Goal: Feedback & Contribution: Contribute content

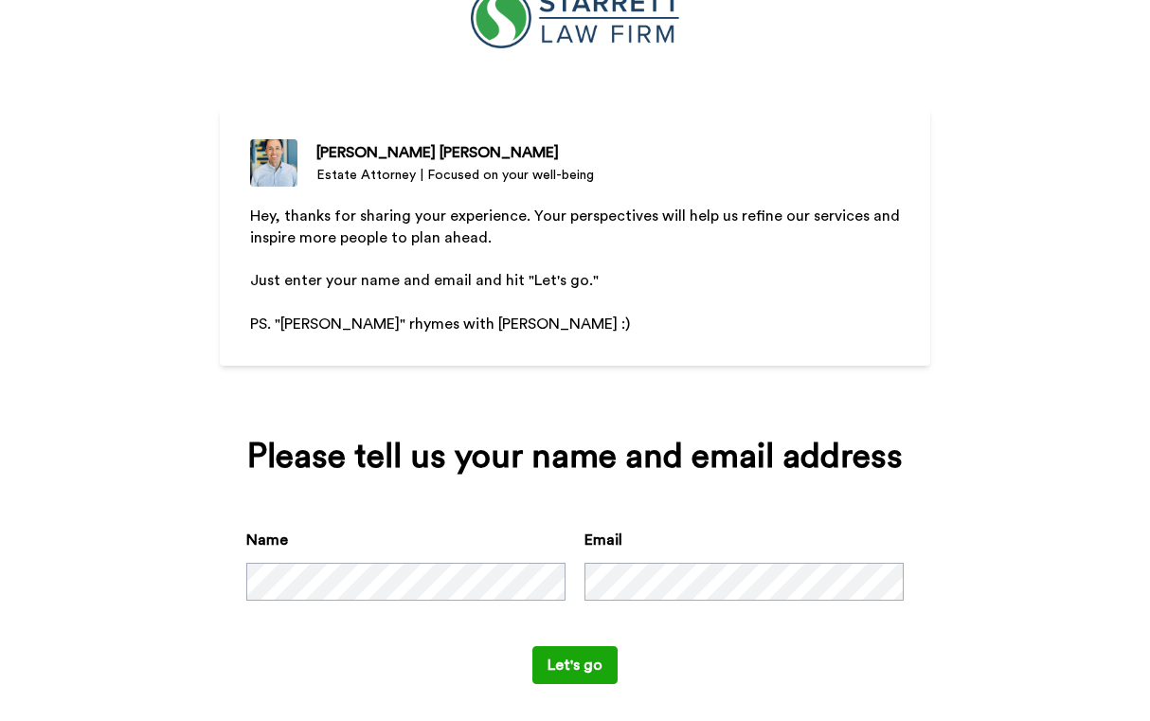
scroll to position [71, 0]
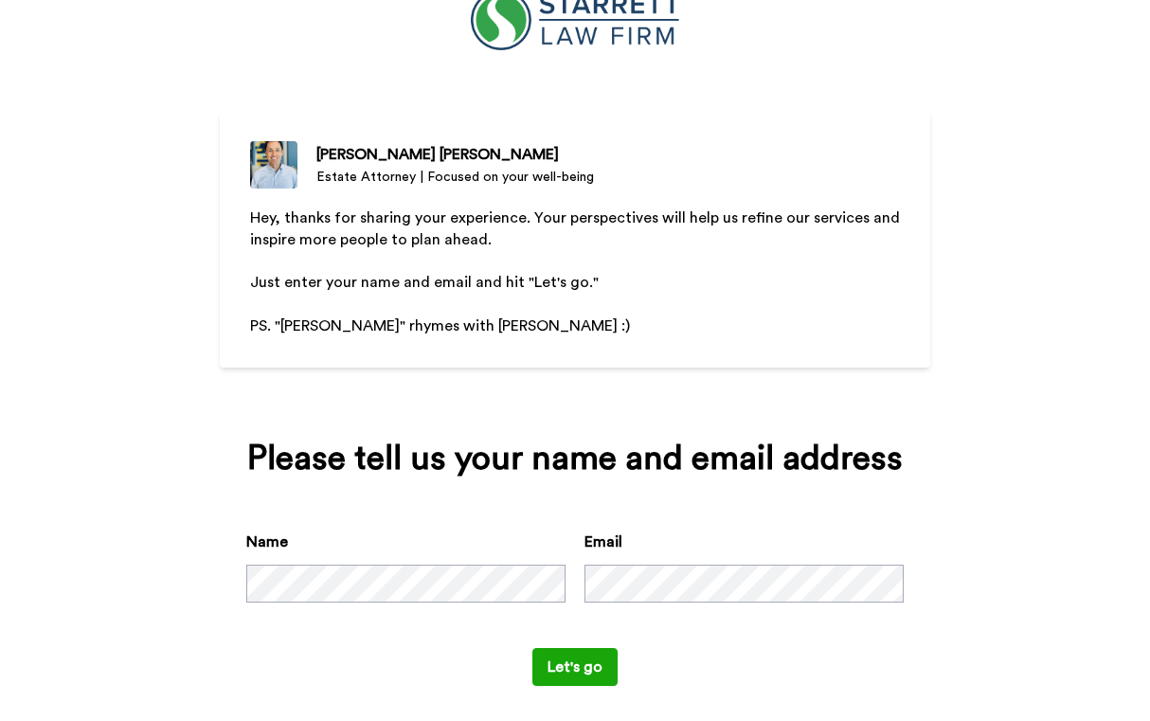
click at [565, 668] on button "Let's go" at bounding box center [574, 667] width 85 height 38
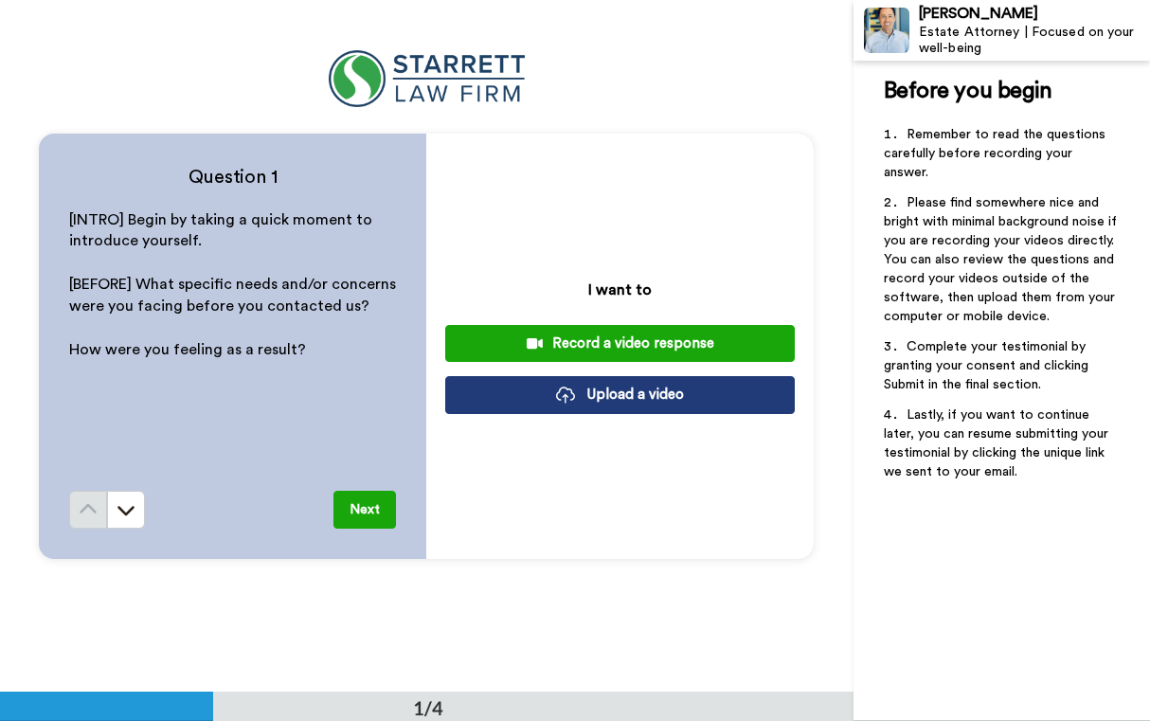
click at [363, 512] on button "Next" at bounding box center [364, 510] width 63 height 38
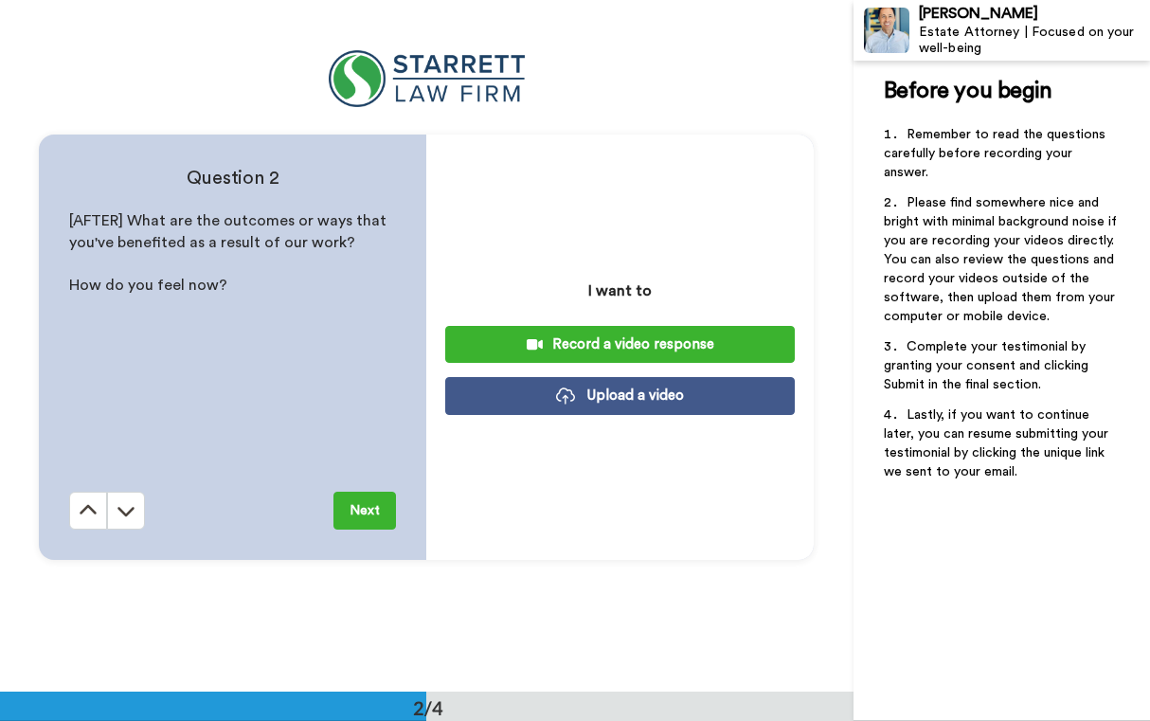
scroll to position [692, 0]
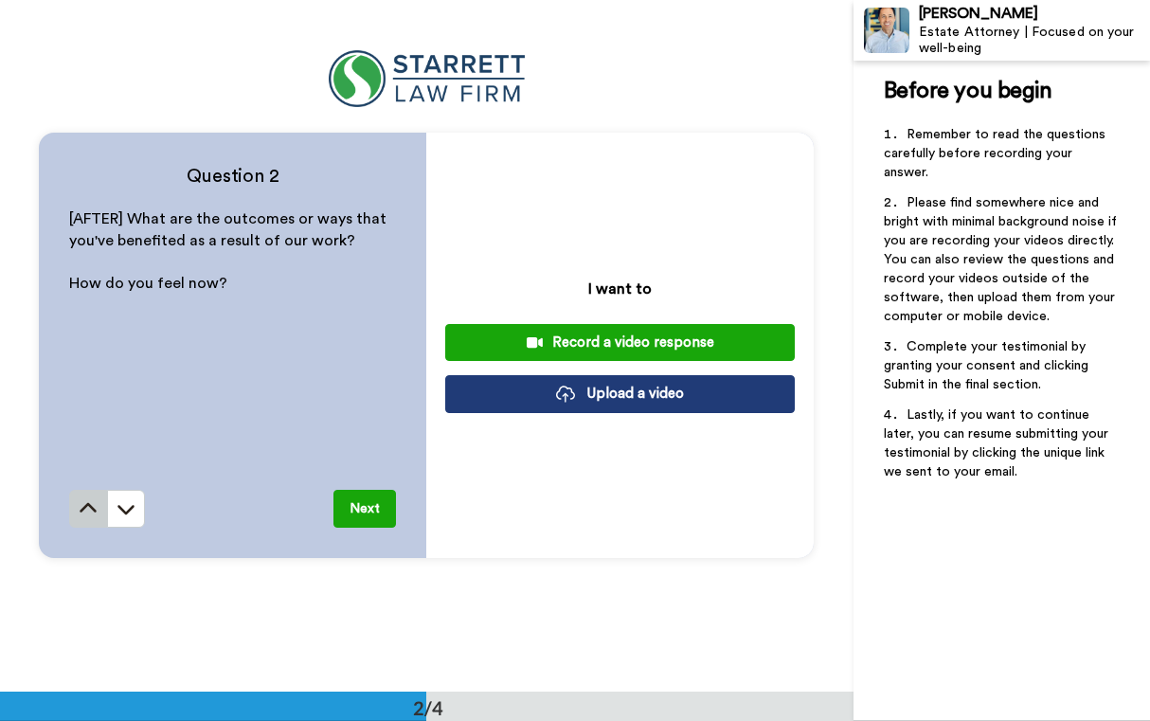
click at [88, 518] on button at bounding box center [88, 509] width 38 height 38
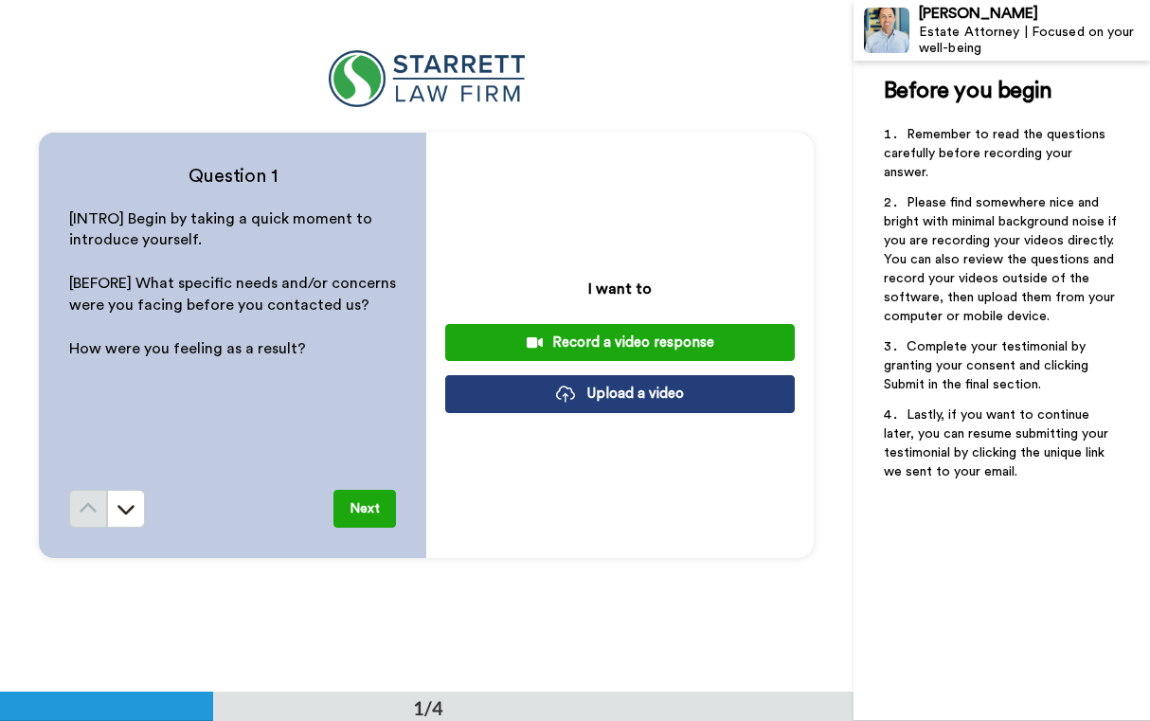
scroll to position [0, 0]
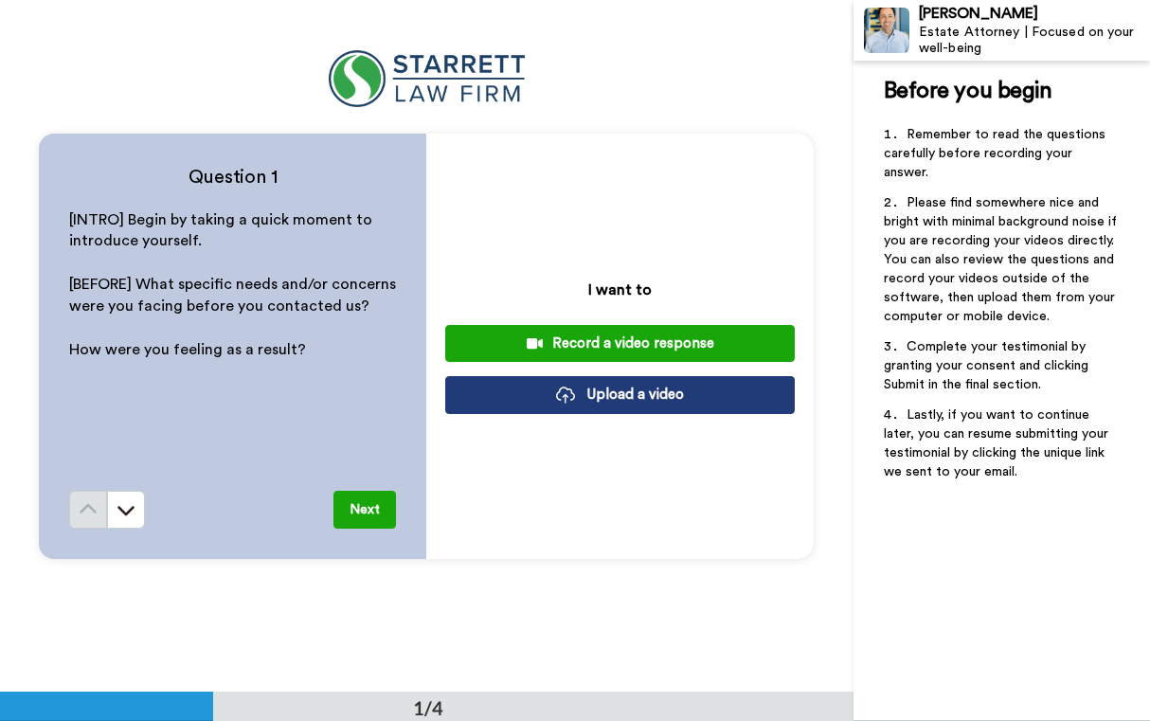
click at [626, 335] on div "Record a video response" at bounding box center [619, 343] width 319 height 20
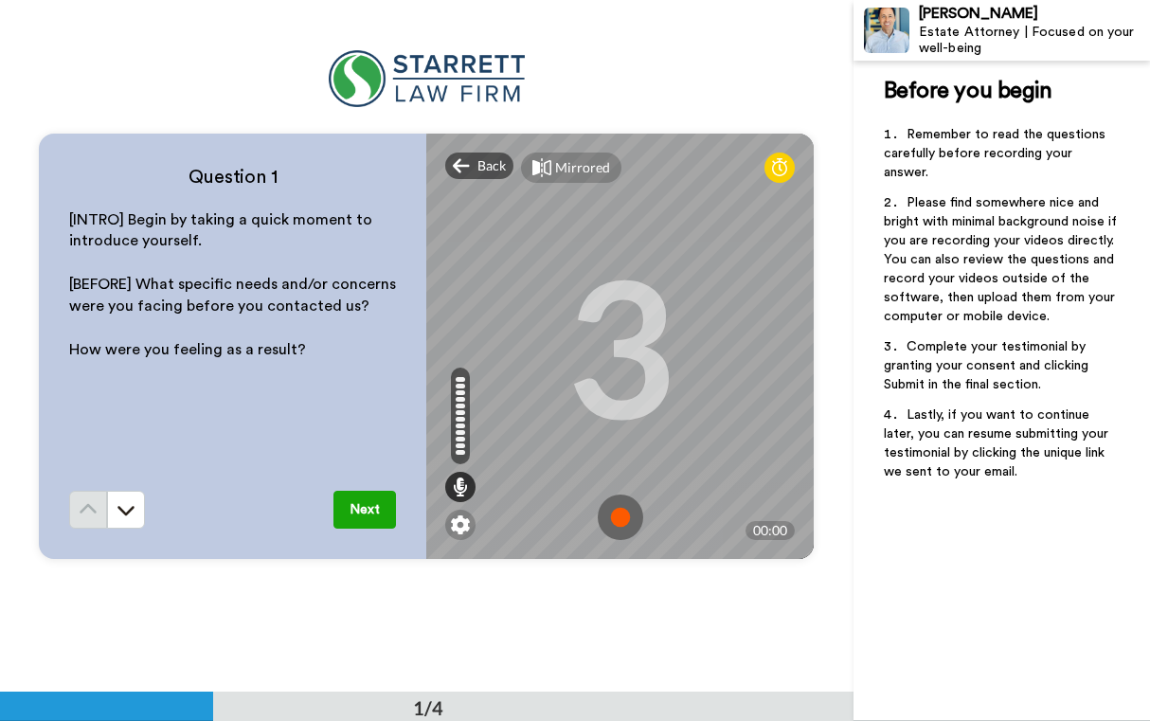
click at [629, 521] on img at bounding box center [620, 516] width 45 height 45
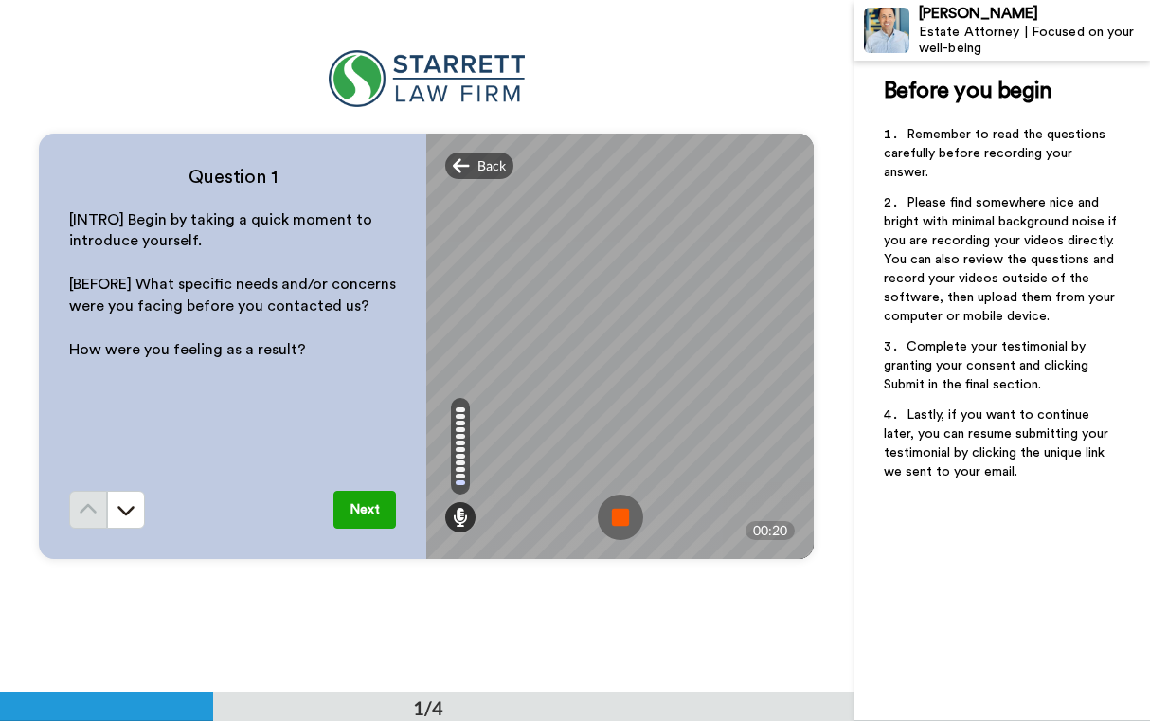
click at [625, 520] on img at bounding box center [620, 516] width 45 height 45
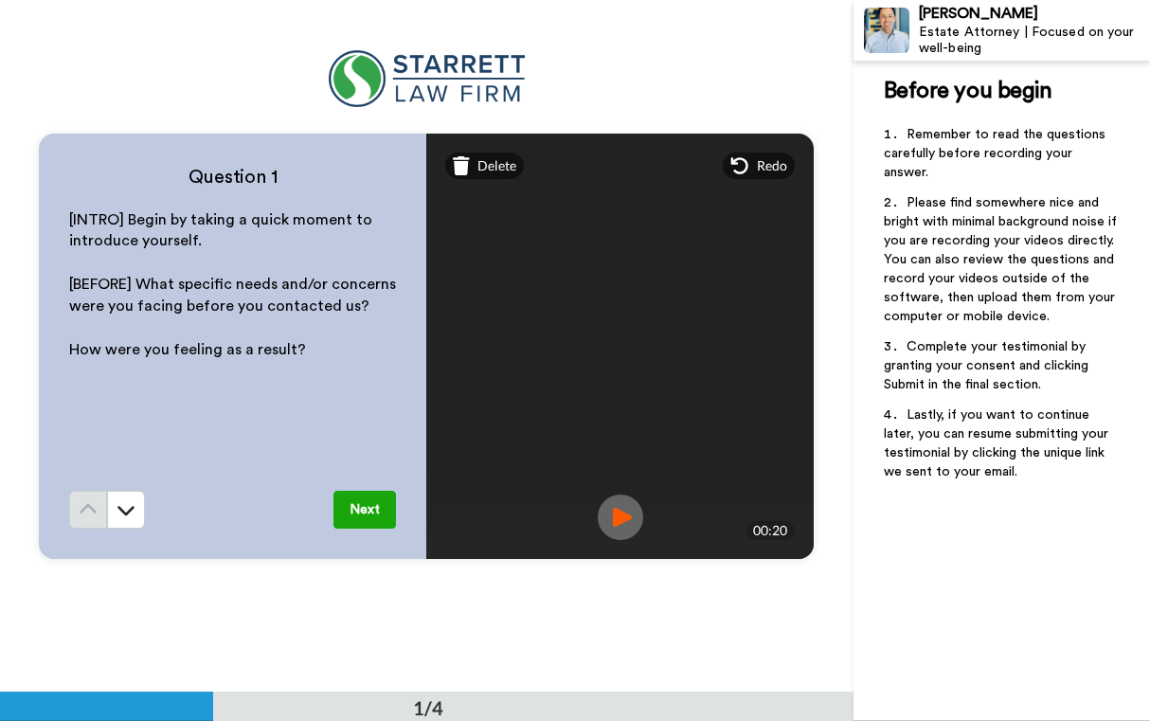
click at [364, 519] on button "Next" at bounding box center [364, 510] width 63 height 38
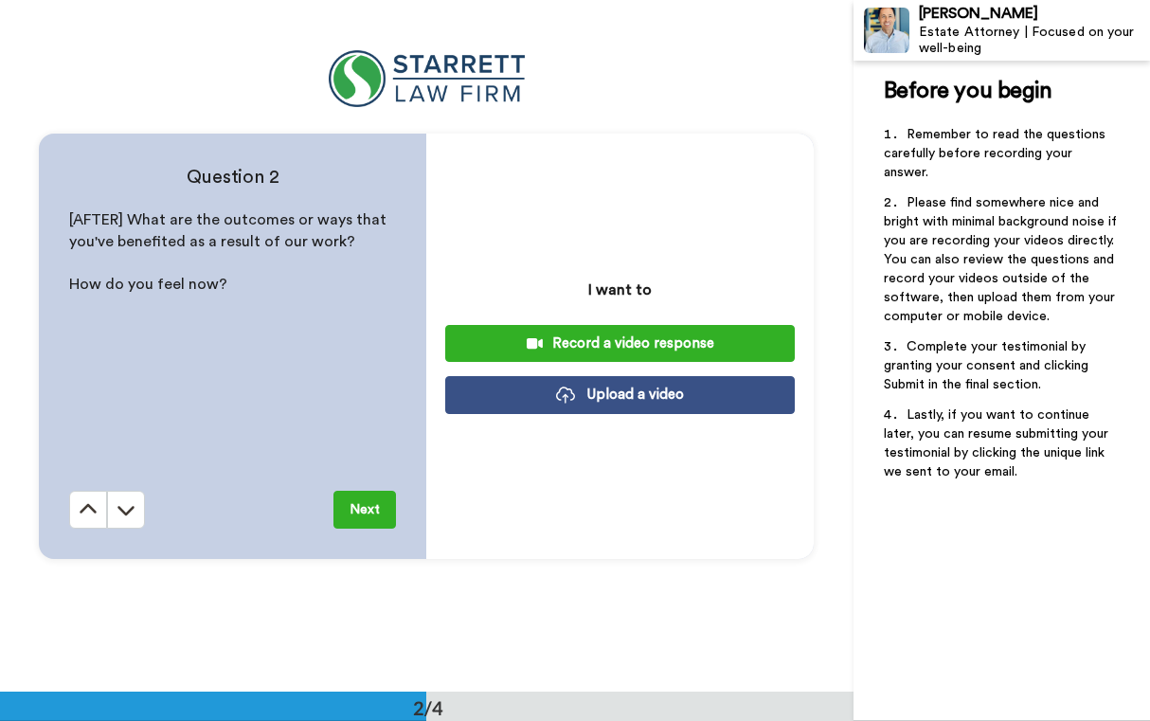
scroll to position [692, 0]
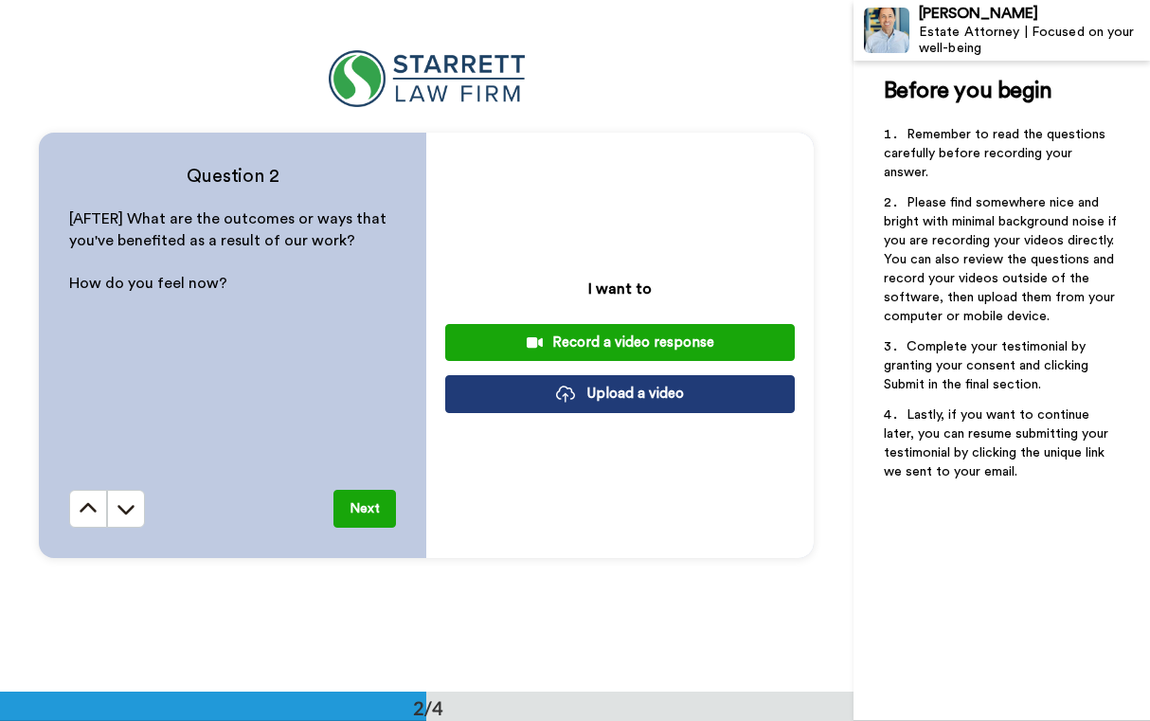
click at [629, 337] on div "Record a video response" at bounding box center [619, 342] width 319 height 20
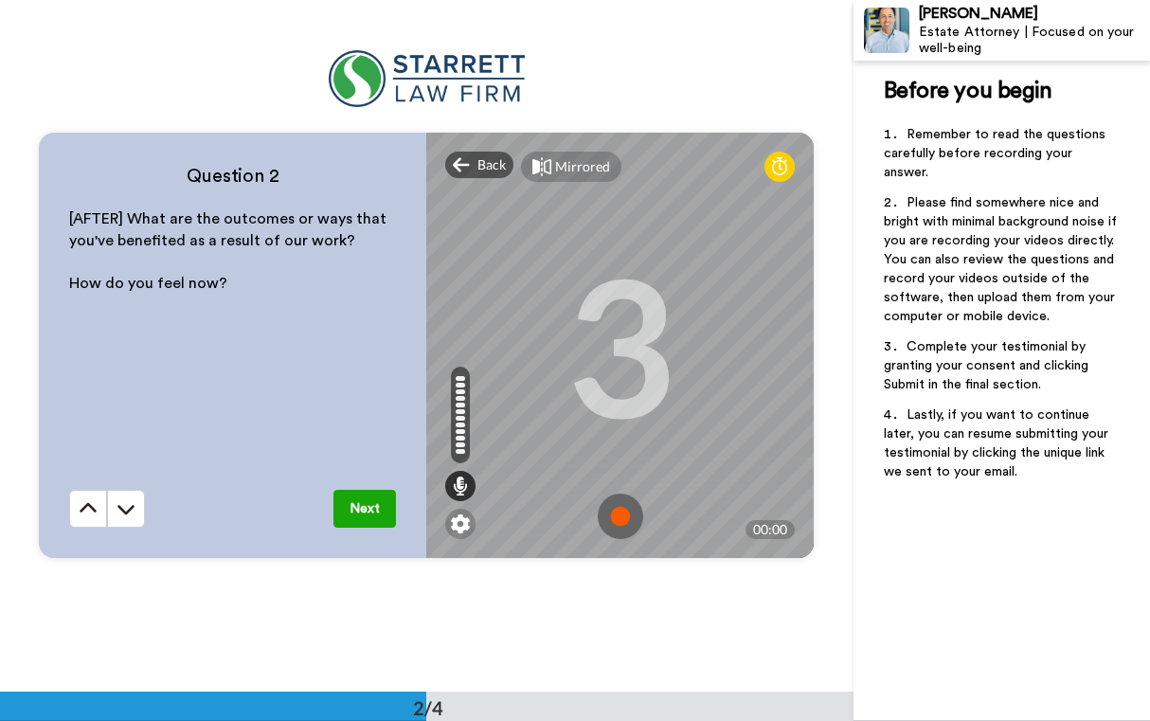
click at [618, 516] on img at bounding box center [620, 515] width 45 height 45
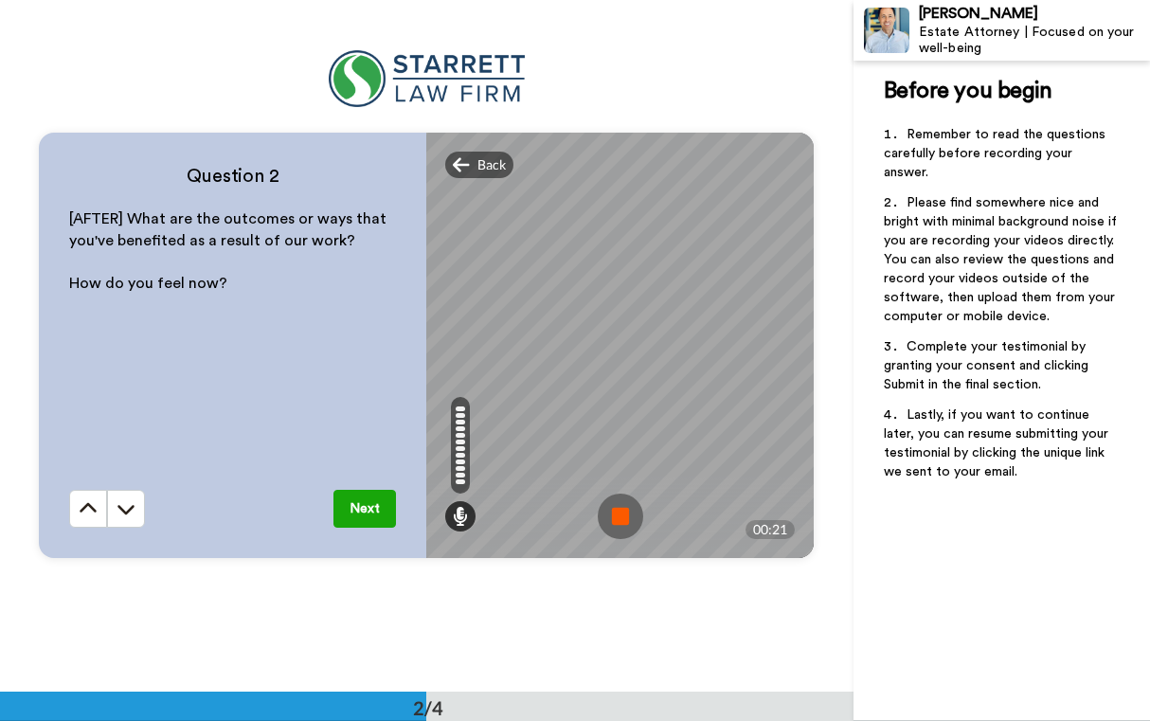
click at [618, 516] on img at bounding box center [620, 515] width 45 height 45
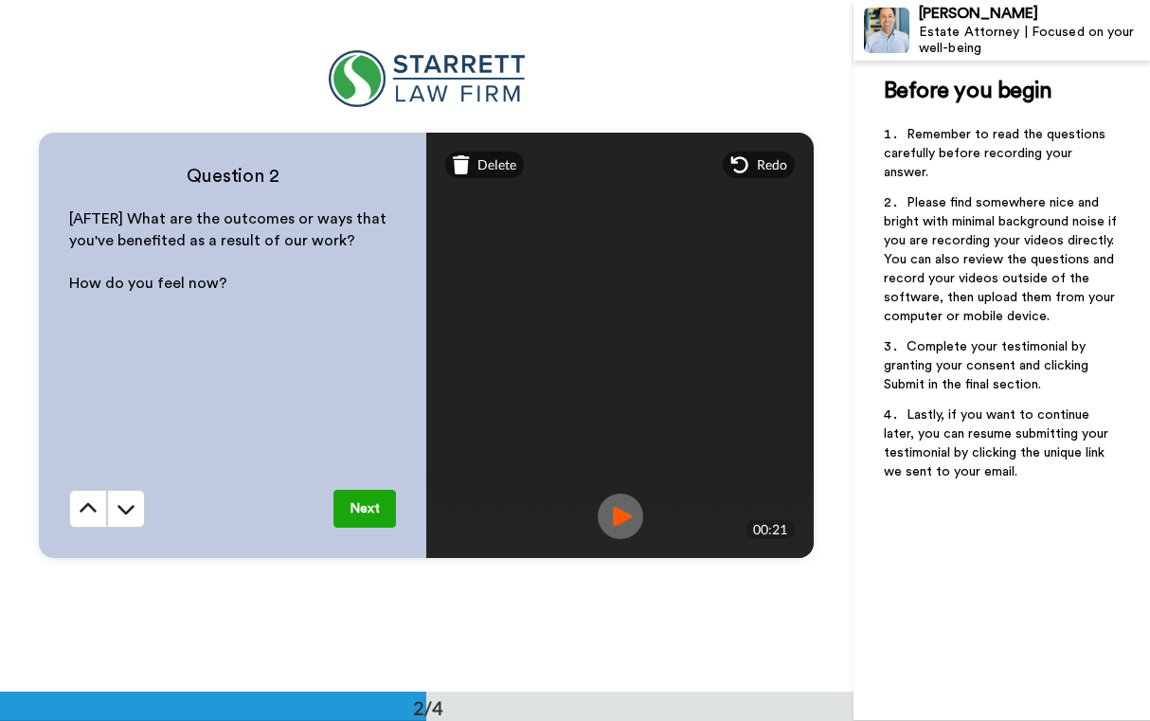
click at [373, 519] on button "Next" at bounding box center [364, 509] width 63 height 38
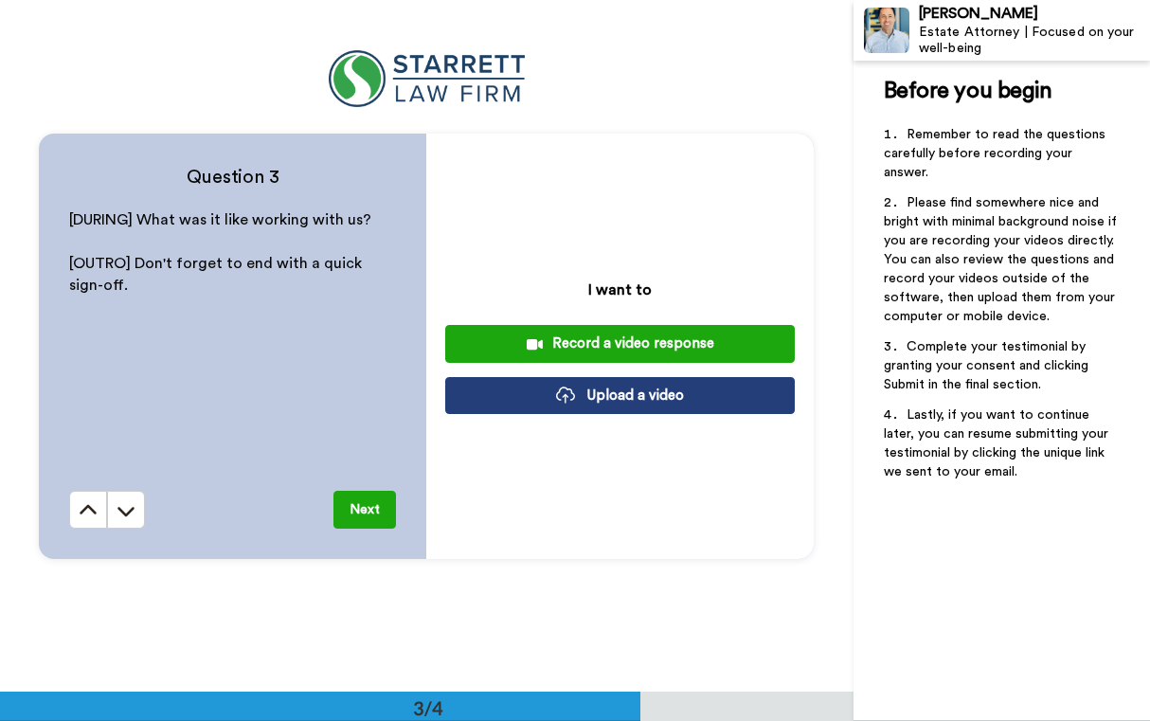
scroll to position [1384, 0]
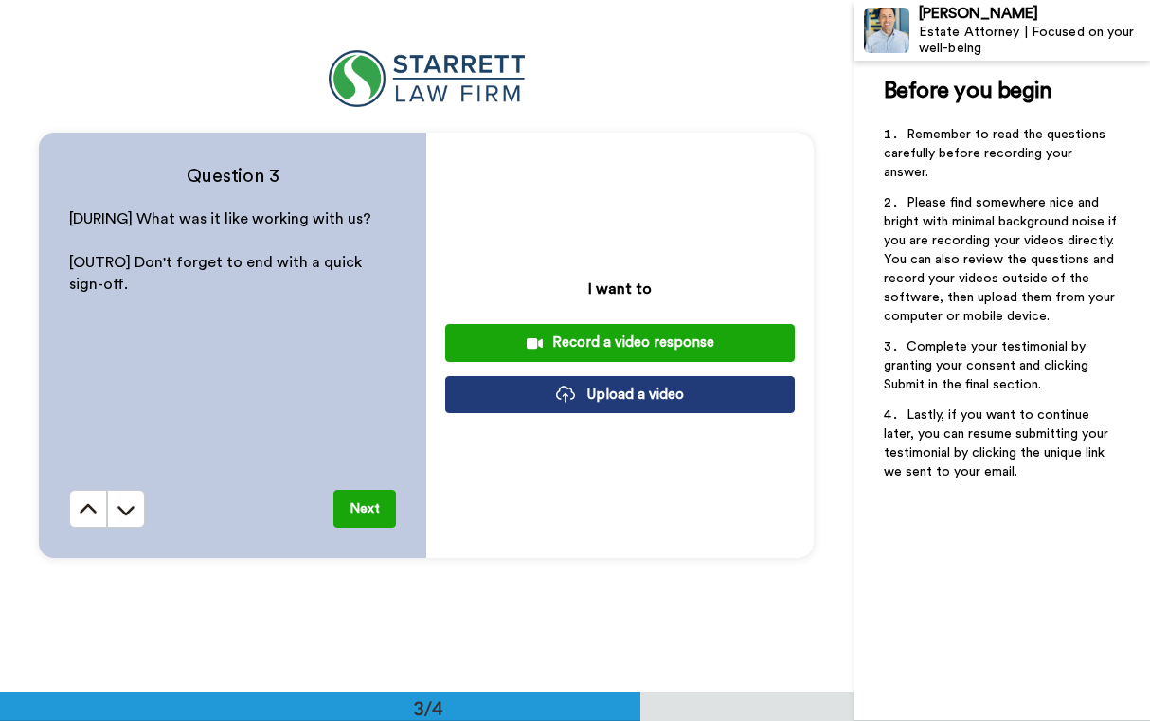
click at [625, 340] on div "Record a video response" at bounding box center [619, 342] width 319 height 20
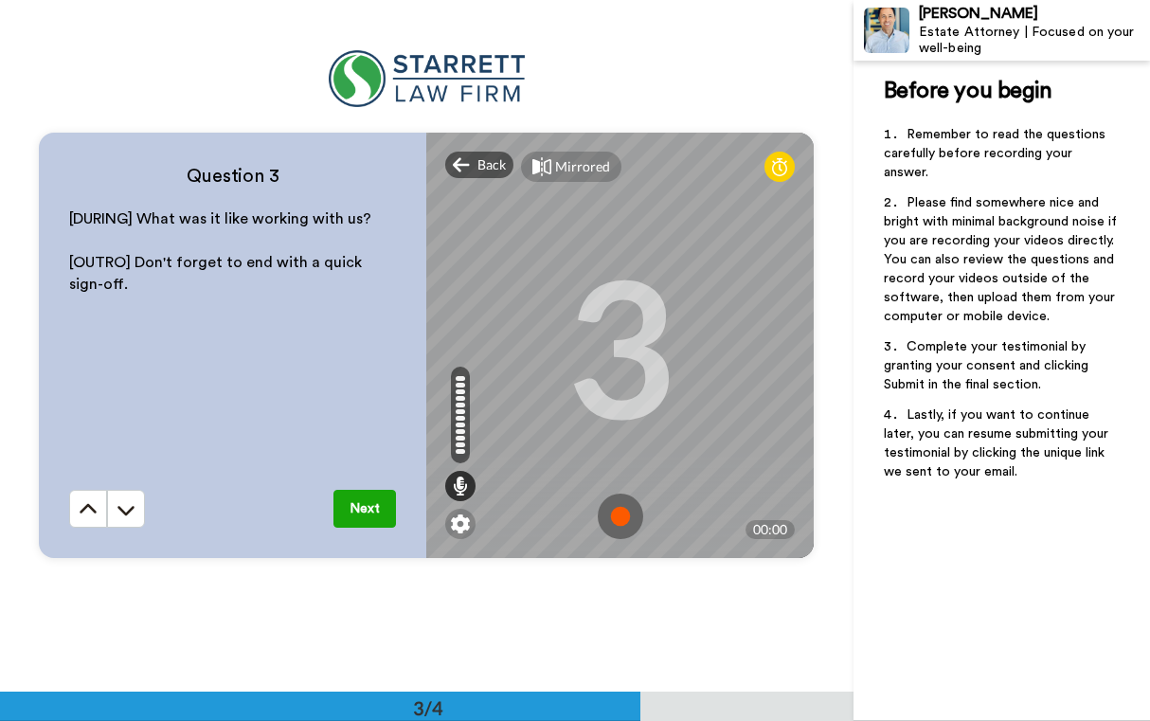
click at [628, 517] on img at bounding box center [620, 515] width 45 height 45
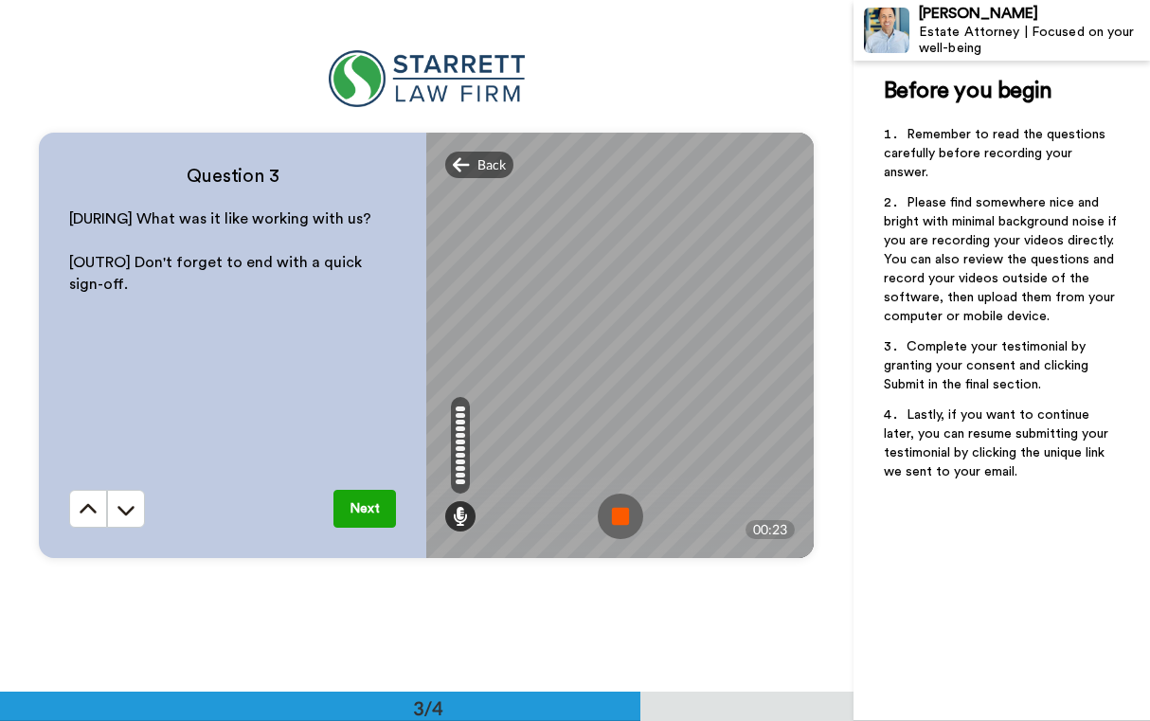
click at [628, 520] on img at bounding box center [620, 515] width 45 height 45
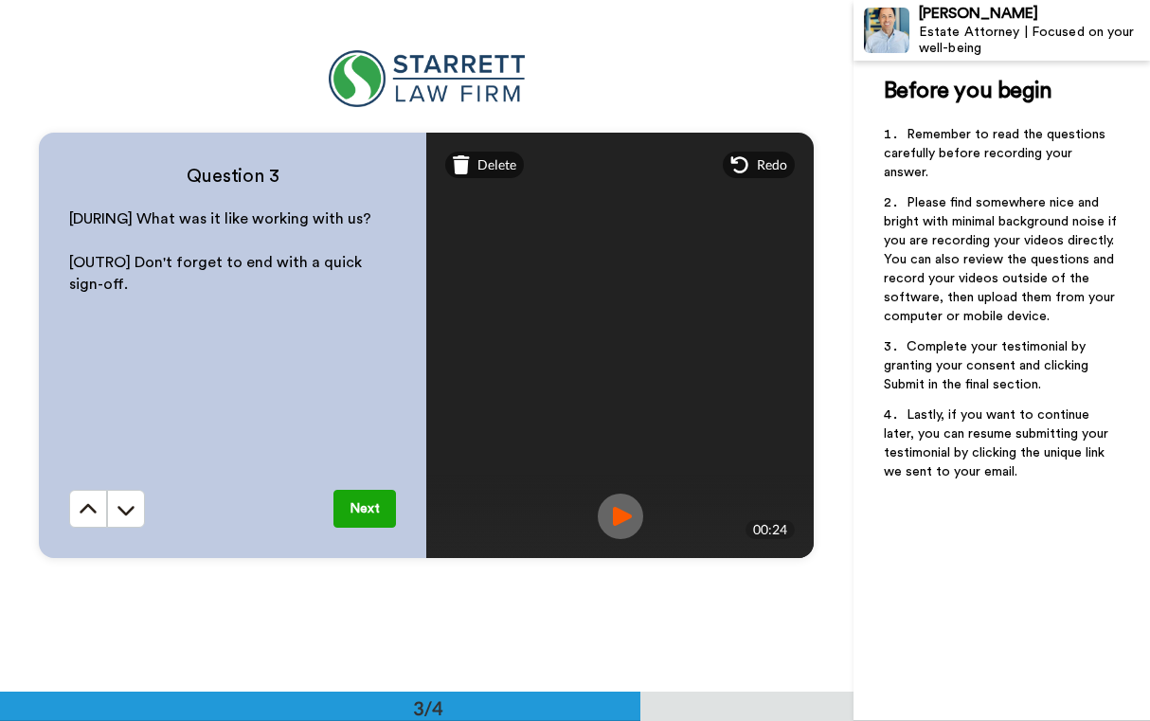
click at [375, 518] on button "Next" at bounding box center [364, 509] width 63 height 38
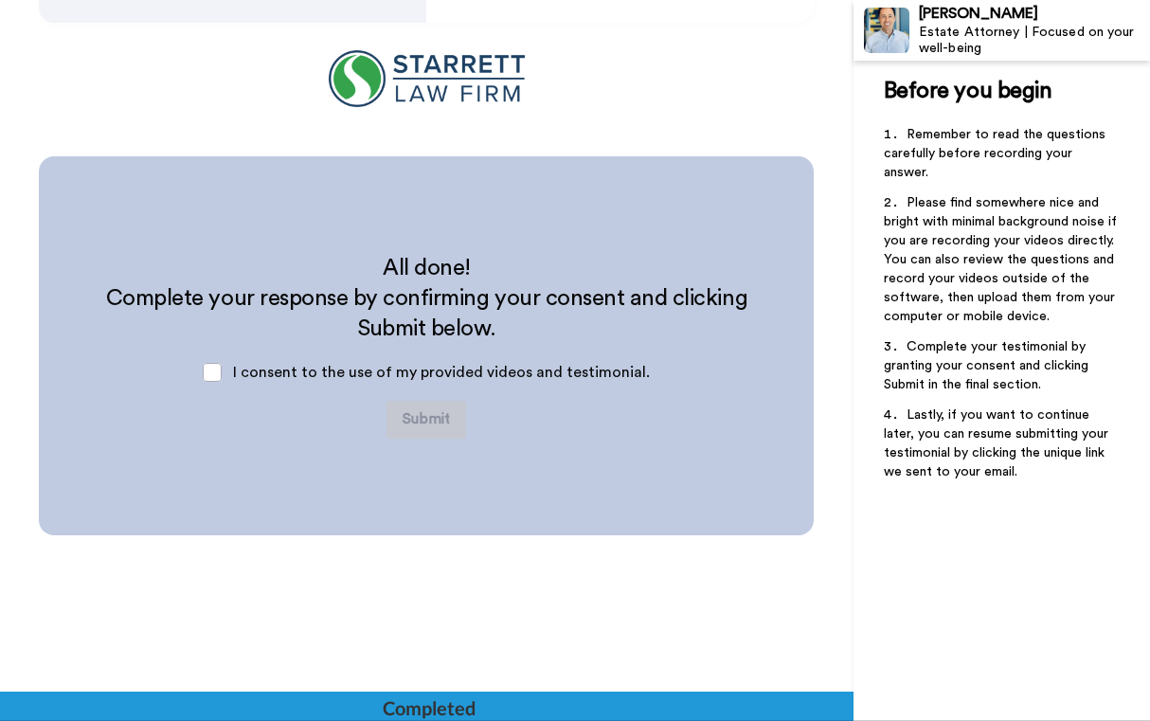
scroll to position [1919, 0]
click at [218, 380] on span at bounding box center [212, 372] width 19 height 19
click at [435, 423] on button "Submit" at bounding box center [426, 420] width 80 height 38
